Goal: Transaction & Acquisition: Purchase product/service

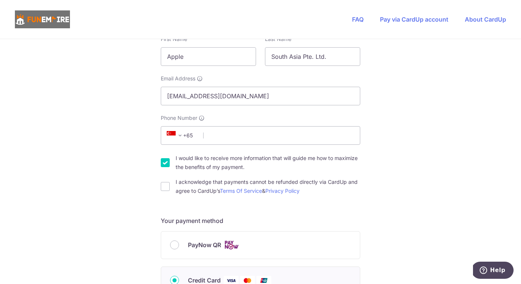
scroll to position [171, 0]
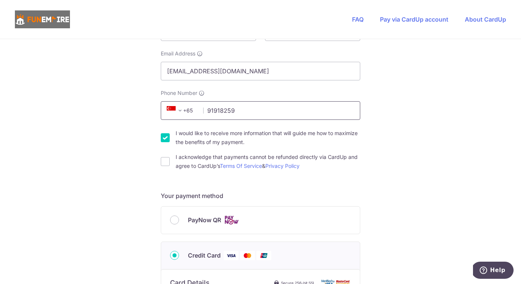
type input "91918259"
click at [396, 195] on div "You are paying The Fun Empire Pte Ltd The Fun Empire Pte Ltd uses CardUp to acc…" at bounding box center [260, 231] width 521 height 726
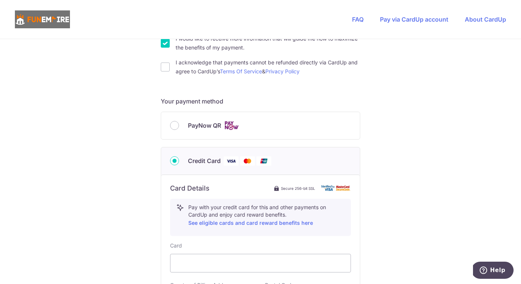
scroll to position [269, 0]
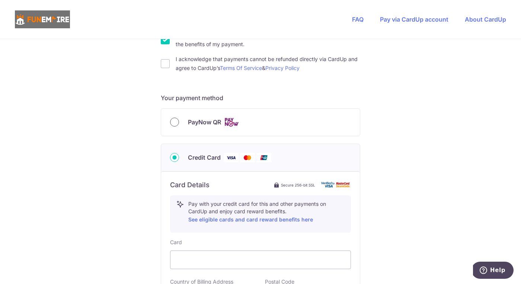
click at [173, 122] on input "PayNow QR" at bounding box center [174, 122] width 9 height 9
radio input "true"
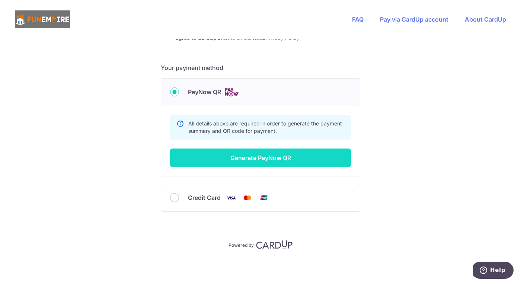
click at [259, 157] on button "Generate PayNow QR" at bounding box center [260, 157] width 181 height 19
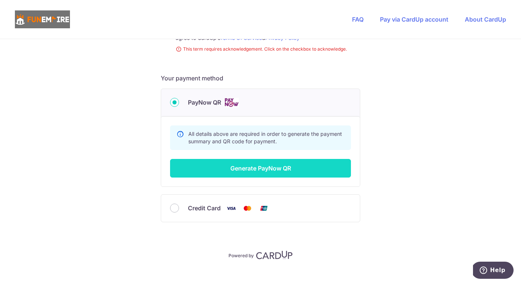
scroll to position [171, 0]
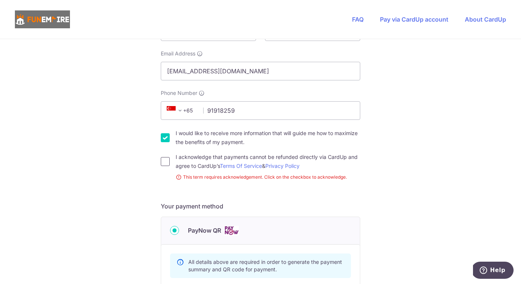
click at [166, 160] on input "I acknowledge that payments cannot be refunded directly via CardUp and agree to…" at bounding box center [165, 161] width 9 height 9
checkbox input "true"
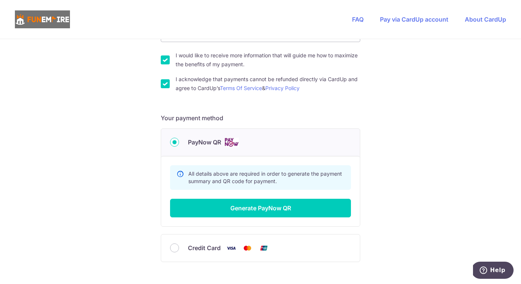
scroll to position [265, 0]
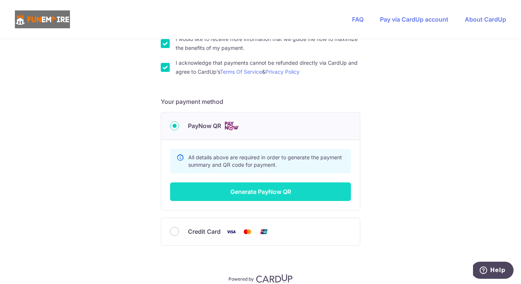
click at [250, 194] on button "Generate PayNow QR" at bounding box center [260, 191] width 181 height 19
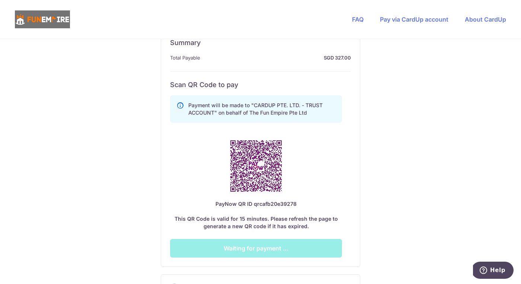
scroll to position [372, 0]
